Goal: Task Accomplishment & Management: Manage account settings

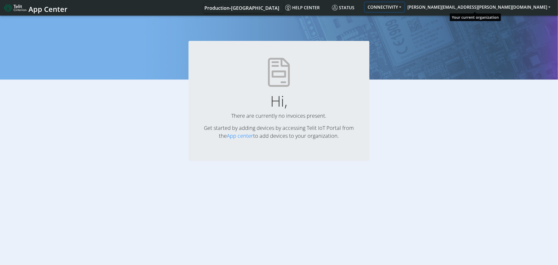
click at [404, 7] on button "CONNECTIVITY" at bounding box center [385, 6] width 40 height 9
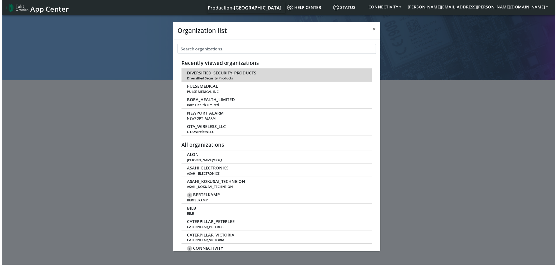
scroll to position [2, 0]
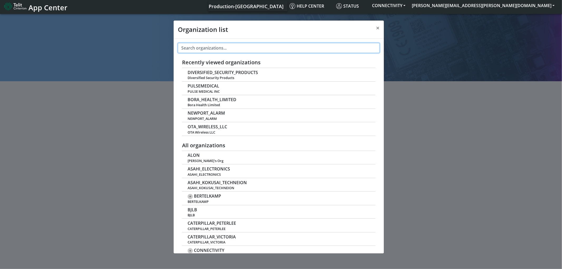
click at [234, 47] on input "text" at bounding box center [279, 48] width 202 height 10
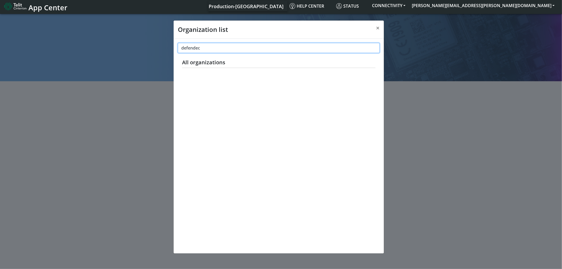
type input "defendec"
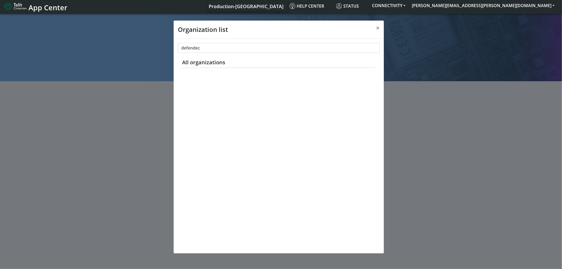
click at [284, 8] on span "Production-[GEOGRAPHIC_DATA]" at bounding box center [246, 6] width 75 height 6
click at [378, 27] on span "×" at bounding box center [378, 27] width 4 height 9
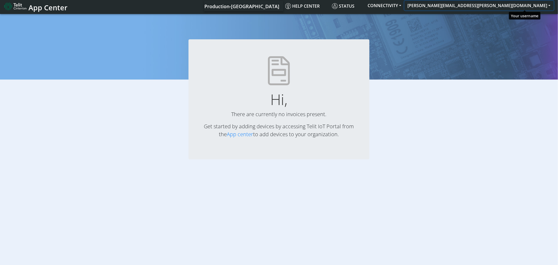
click at [525, 5] on button "[PERSON_NAME][EMAIL_ADDRESS][PERSON_NAME][DOMAIN_NAME]" at bounding box center [478, 5] width 149 height 9
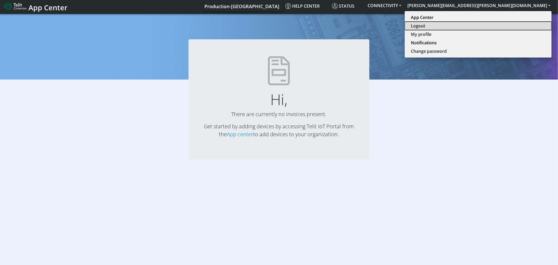
drag, startPoint x: 512, startPoint y: 27, endPoint x: 507, endPoint y: 27, distance: 4.5
click at [512, 27] on button "Logout" at bounding box center [478, 26] width 147 height 8
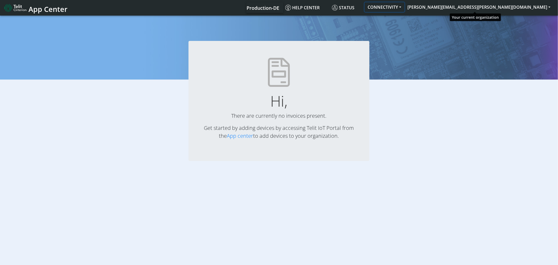
click at [404, 7] on button "CONNECTIVITY" at bounding box center [385, 6] width 40 height 9
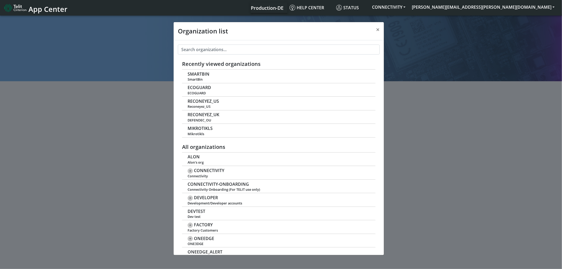
scroll to position [2, 0]
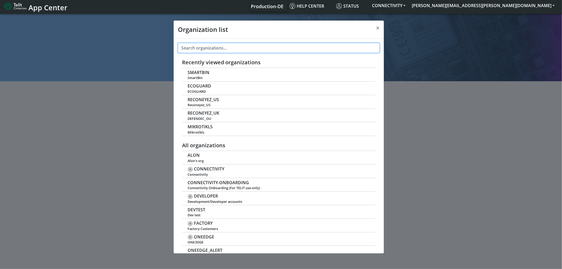
click at [233, 50] on input "text" at bounding box center [279, 48] width 202 height 10
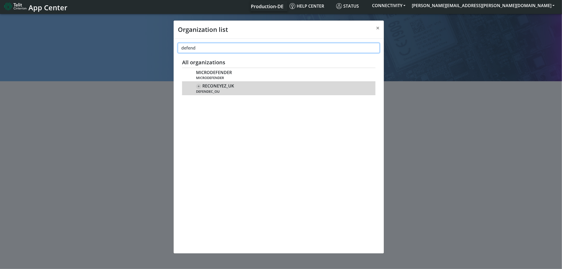
type input "defend"
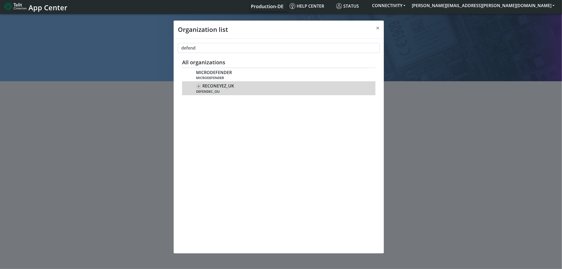
click at [215, 87] on span "RECONEYEZ_UK" at bounding box center [219, 86] width 32 height 5
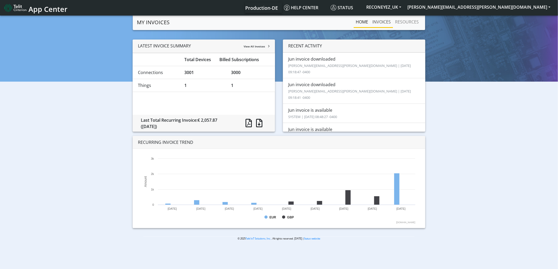
click at [377, 23] on link "INVOICES" at bounding box center [381, 22] width 23 height 11
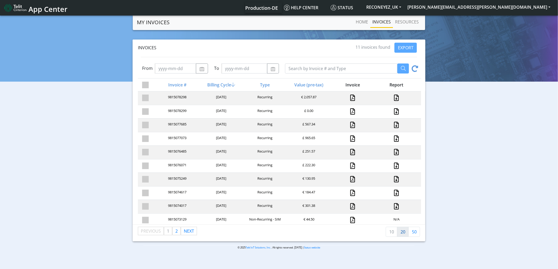
click at [402, 231] on link "20" at bounding box center [403, 232] width 12 height 10
click at [350, 219] on link at bounding box center [352, 220] width 5 height 6
click at [415, 234] on link "50" at bounding box center [414, 232] width 12 height 10
click at [403, 230] on link "20" at bounding box center [403, 232] width 12 height 10
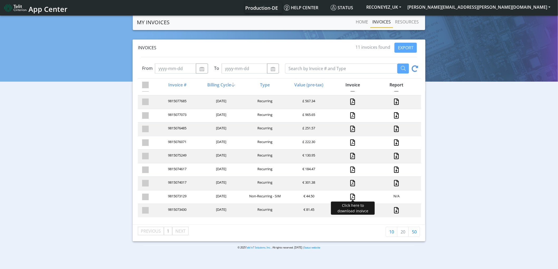
click at [350, 194] on link at bounding box center [352, 197] width 5 height 6
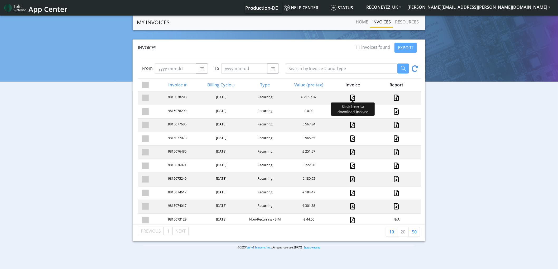
click at [350, 98] on link at bounding box center [352, 98] width 5 height 6
click at [471, 144] on div "Invoices 11 invoices found EXPORT From To Invoice # Billing Cycle Type Value (p…" at bounding box center [279, 141] width 550 height 202
